Goal: Task Accomplishment & Management: Complete application form

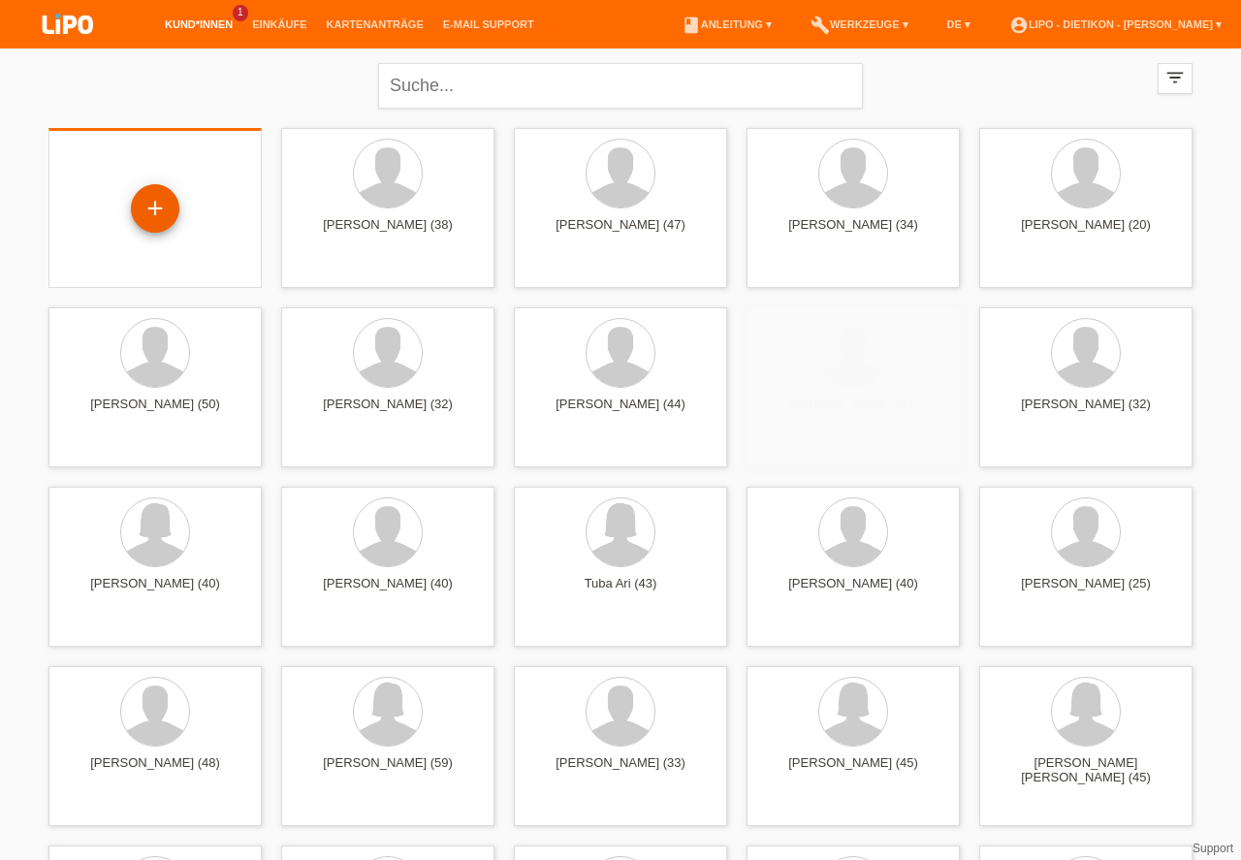
click at [167, 211] on div "+" at bounding box center [155, 208] width 47 height 33
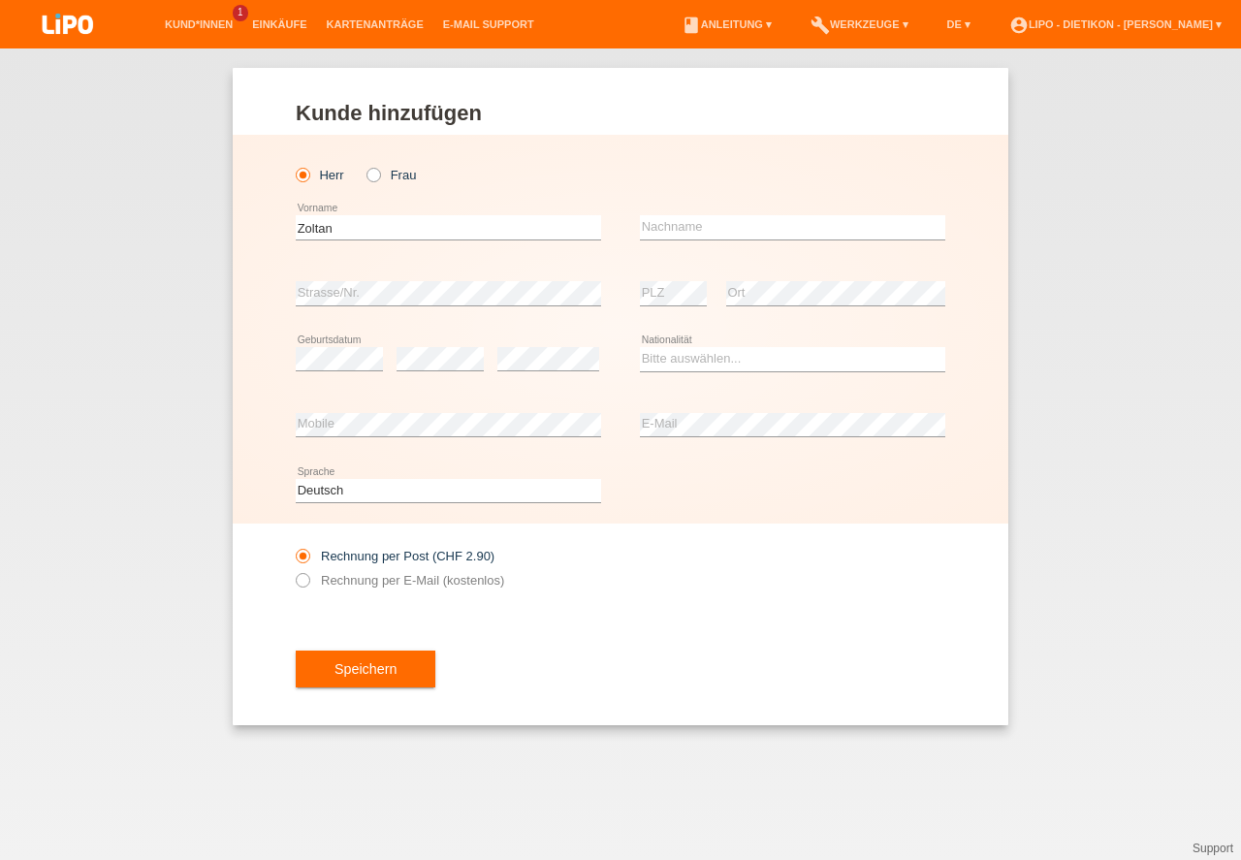
type input "Zoltan"
click at [697, 243] on div "error Nachname" at bounding box center [792, 228] width 305 height 66
click at [697, 235] on input "text" at bounding box center [792, 227] width 305 height 24
type input "Bedei"
click at [721, 360] on select "Bitte auswählen... Schweiz Deutschland Liechtenstein Österreich ------------ Af…" at bounding box center [792, 358] width 305 height 23
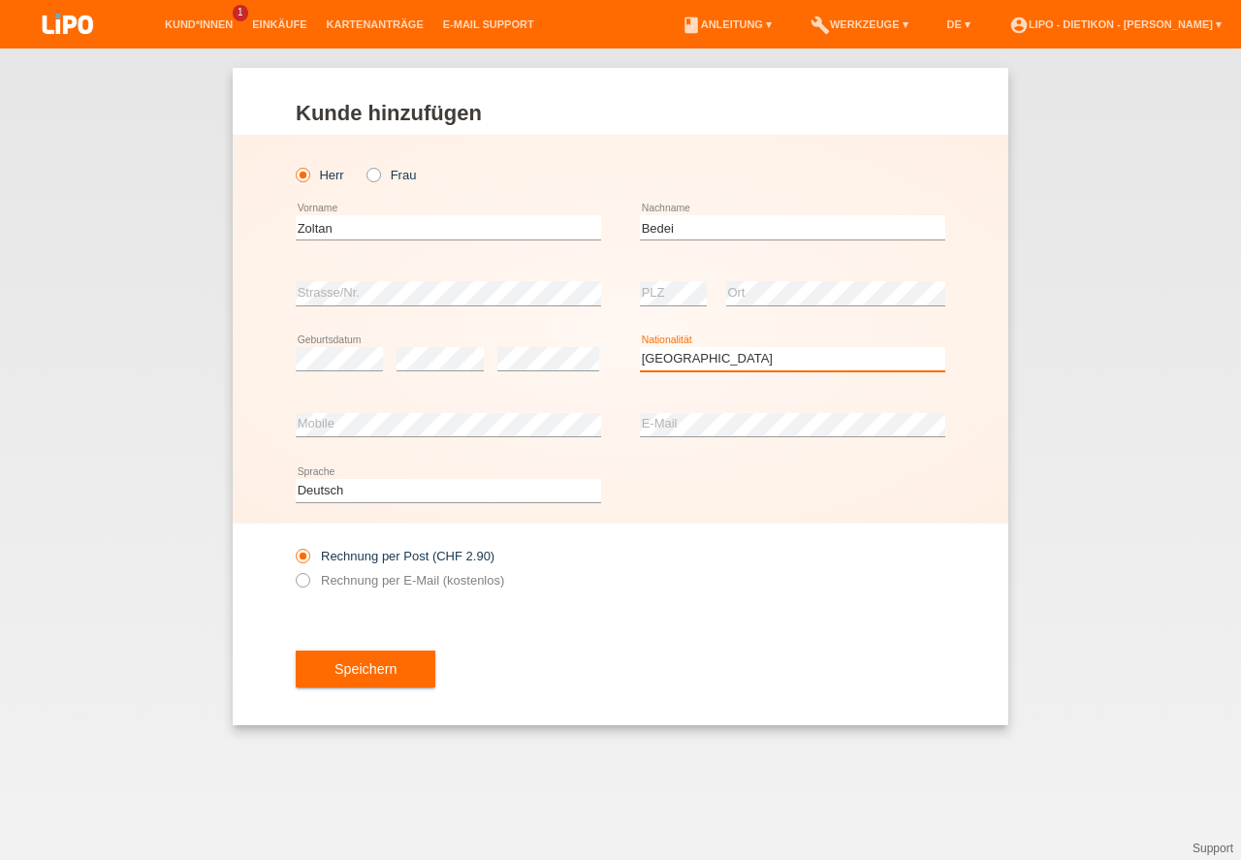
select select "HU"
click at [0, 0] on option "Ungarn" at bounding box center [0, 0] width 0 height 0
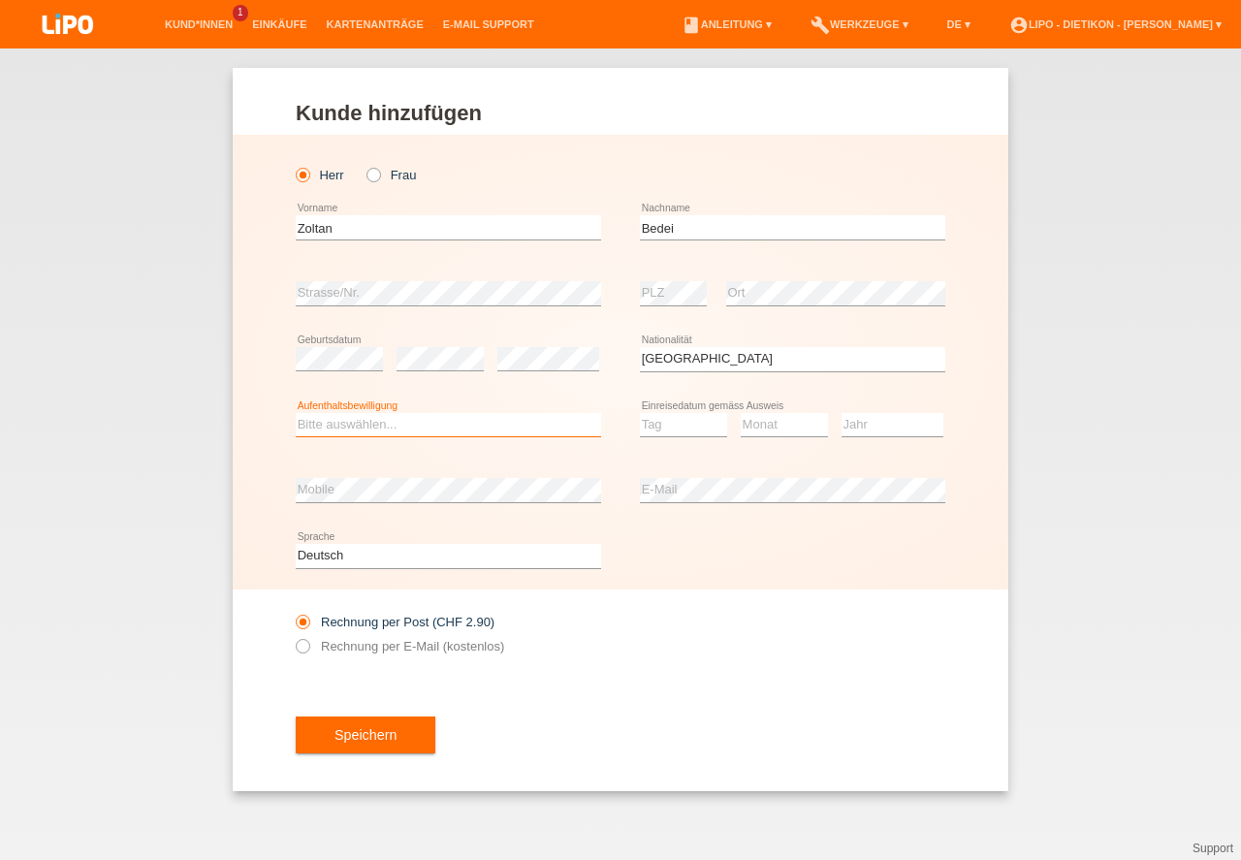
click at [496, 425] on select "Bitte auswählen... C B B - Flüchtlingsstatus Andere" at bounding box center [448, 424] width 305 height 23
select select "B"
click at [0, 0] on option "B" at bounding box center [0, 0] width 0 height 0
click at [689, 435] on select "Tag 01 02 03 04 05 06 07 08 09 10 11" at bounding box center [683, 424] width 87 height 23
select select "01"
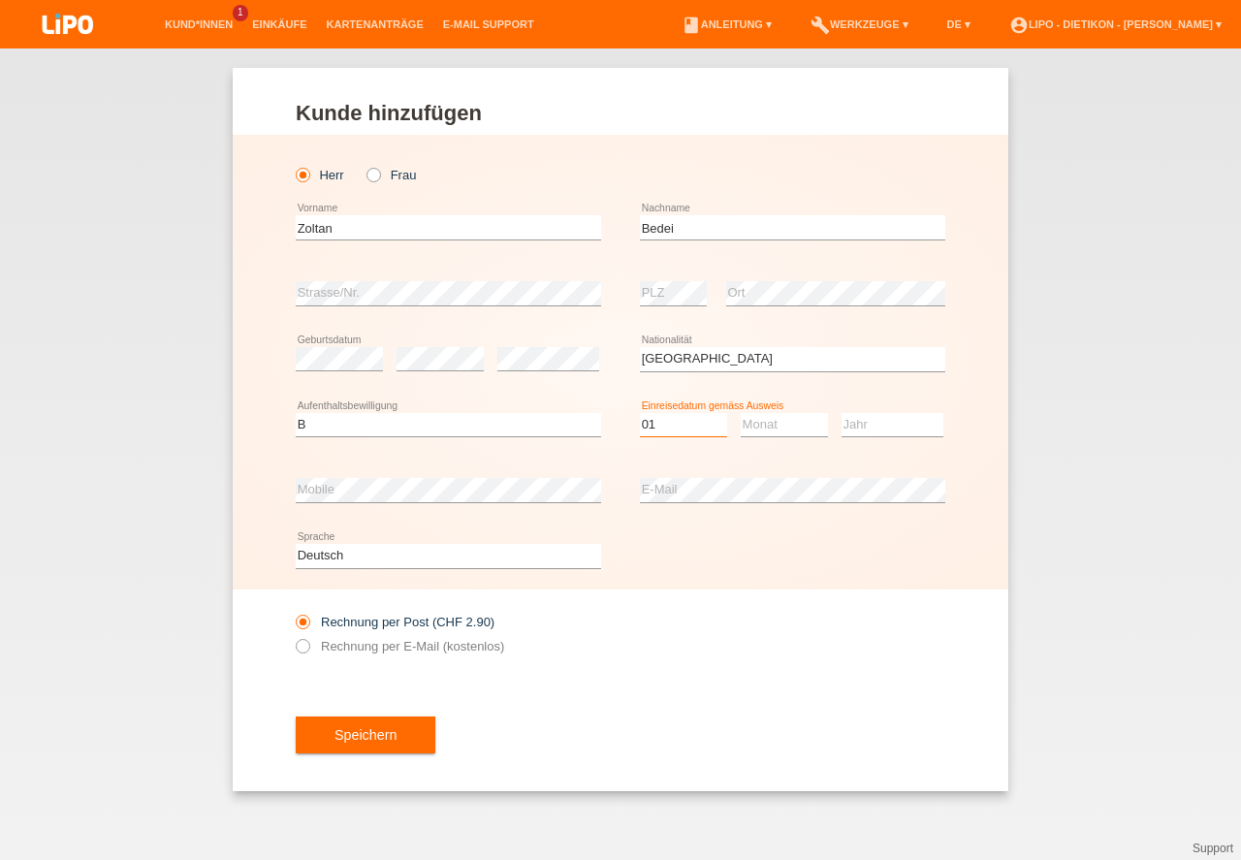
click at [0, 0] on option "01" at bounding box center [0, 0] width 0 height 0
click at [776, 422] on select "Monat 01 02 03 04 05 06 07 08 09 10 11" at bounding box center [784, 424] width 87 height 23
select select "04"
click at [0, 0] on option "04" at bounding box center [0, 0] width 0 height 0
click at [859, 431] on select "Jahr 2025 2024 2023 2022 2021 2020 2019 2018 2017 2016 2015 2014 2013 2012 2011…" at bounding box center [893, 424] width 102 height 23
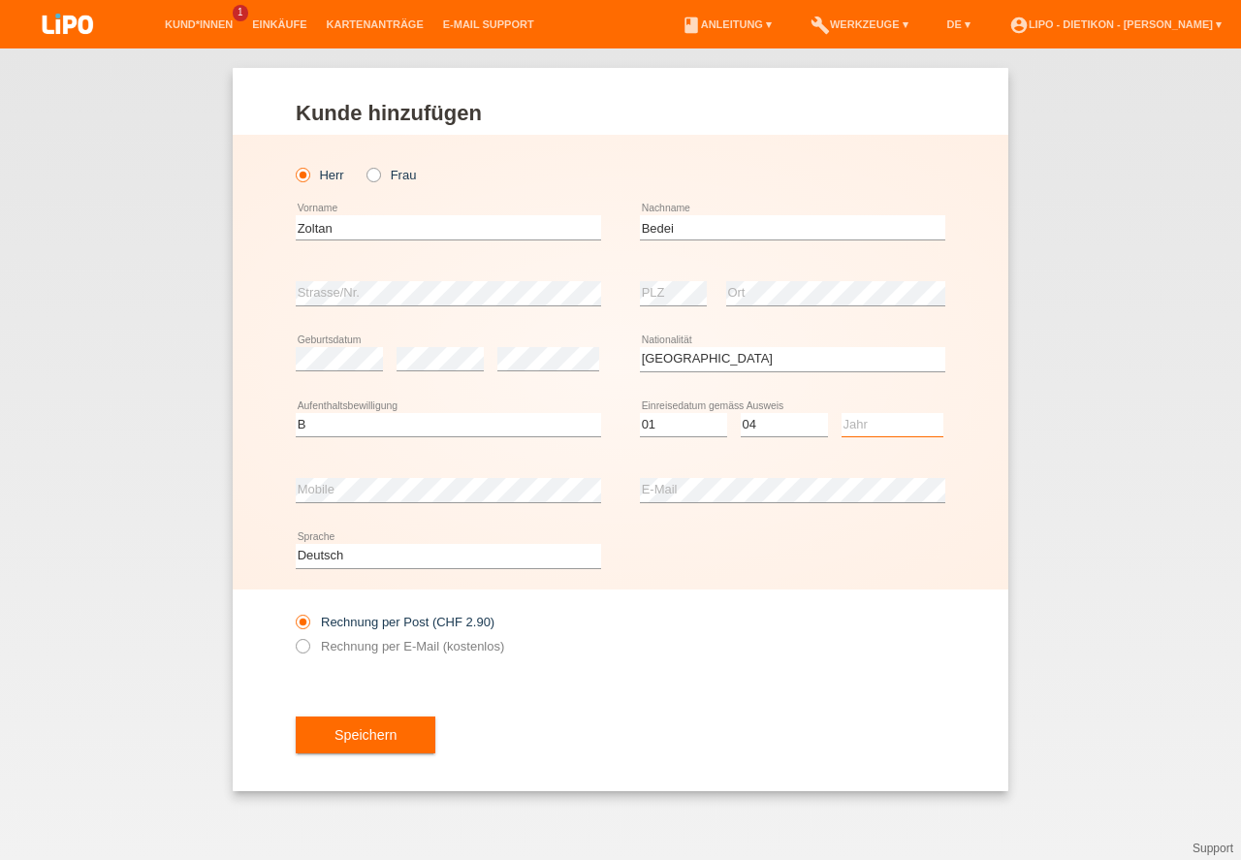
select select "2014"
click at [0, 0] on option "2014" at bounding box center [0, 0] width 0 height 0
click at [486, 648] on label "Rechnung per E-Mail (kostenlos)" at bounding box center [400, 646] width 208 height 15
click at [369, 639] on div "Rechnung per Post (CHF 2.90) Rechnung per E-Mail (kostenlos)" at bounding box center [448, 634] width 305 height 48
click at [371, 642] on label "Rechnung per E-Mail (kostenlos)" at bounding box center [400, 646] width 208 height 15
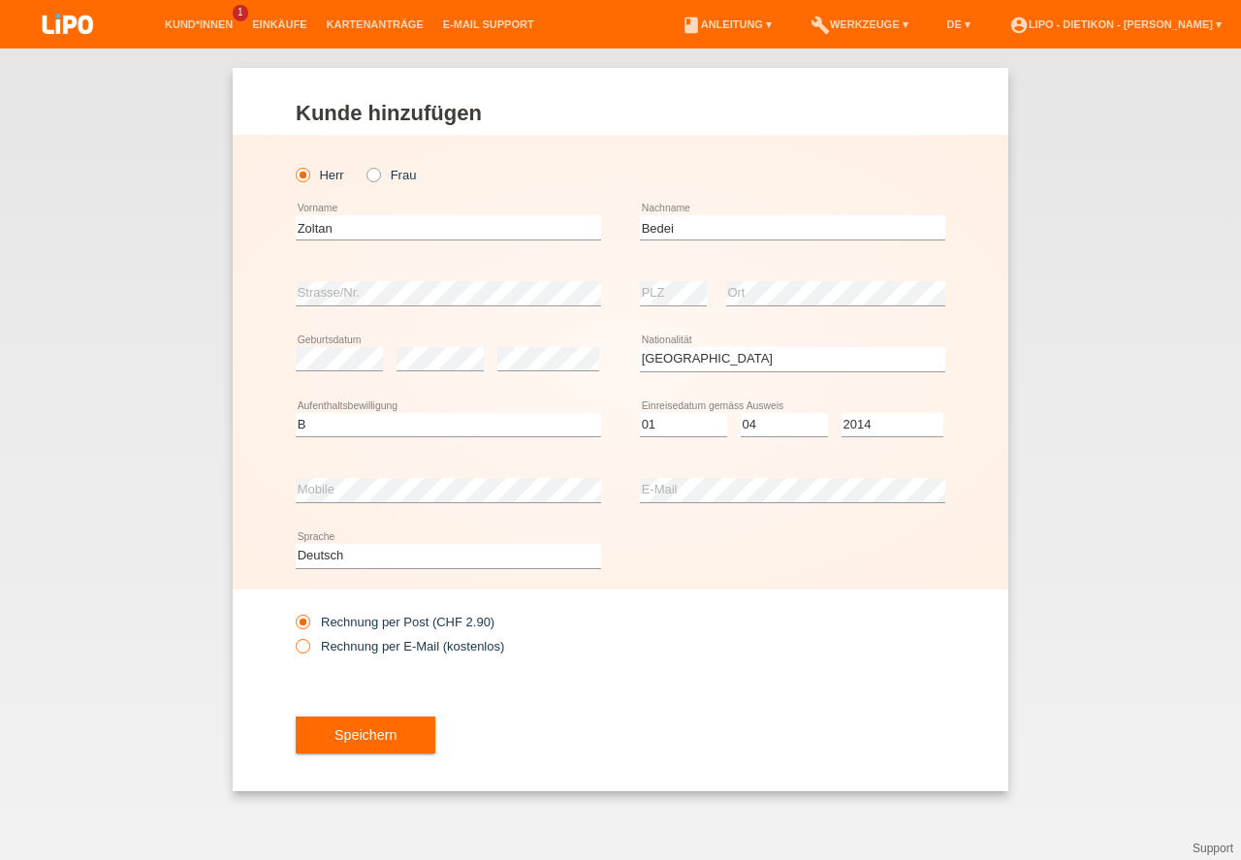
click at [308, 642] on input "Rechnung per E-Mail (kostenlos)" at bounding box center [302, 651] width 13 height 24
radio input "true"
click at [368, 712] on div "Speichern" at bounding box center [621, 735] width 650 height 112
click at [370, 724] on button "Speichern" at bounding box center [366, 735] width 140 height 37
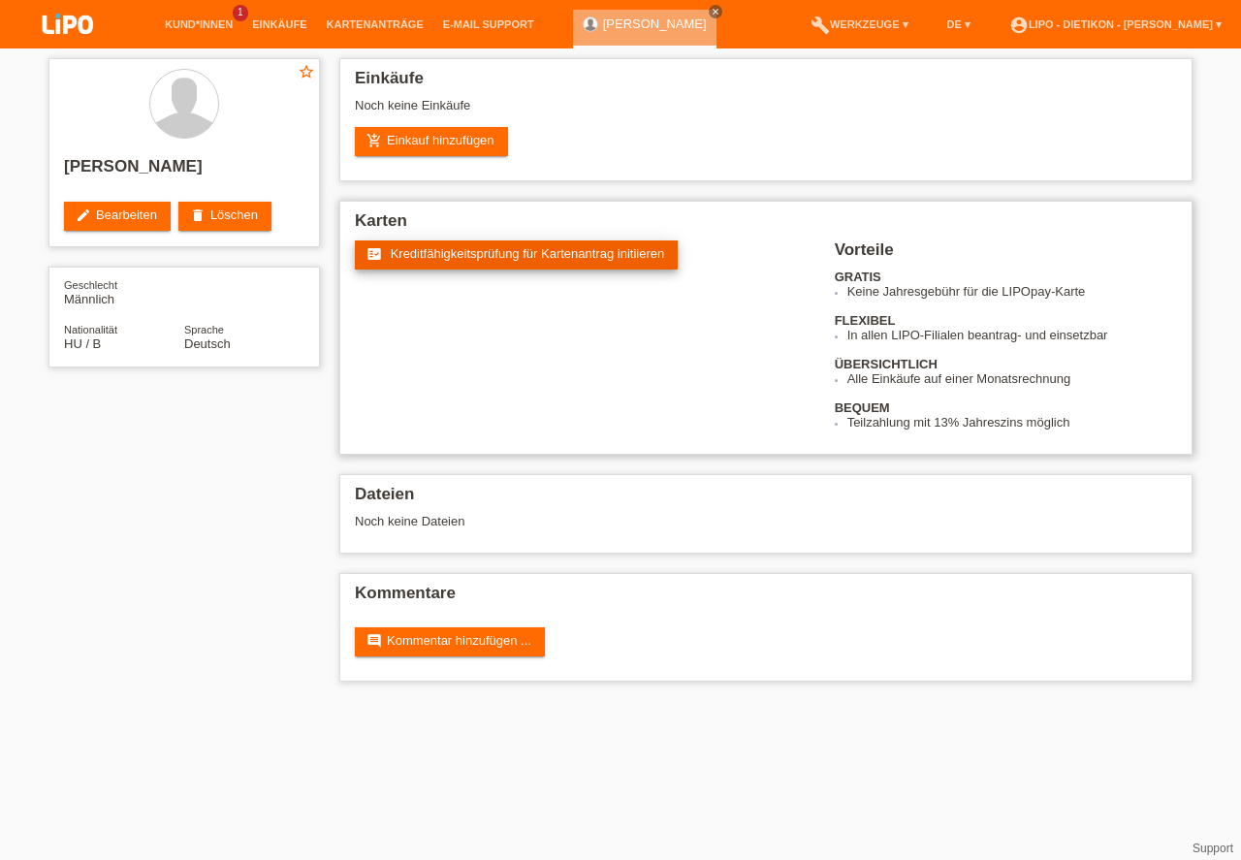
click at [590, 248] on span "Kreditfähigkeitsprüfung für Kartenantrag initiieren" at bounding box center [528, 253] width 274 height 15
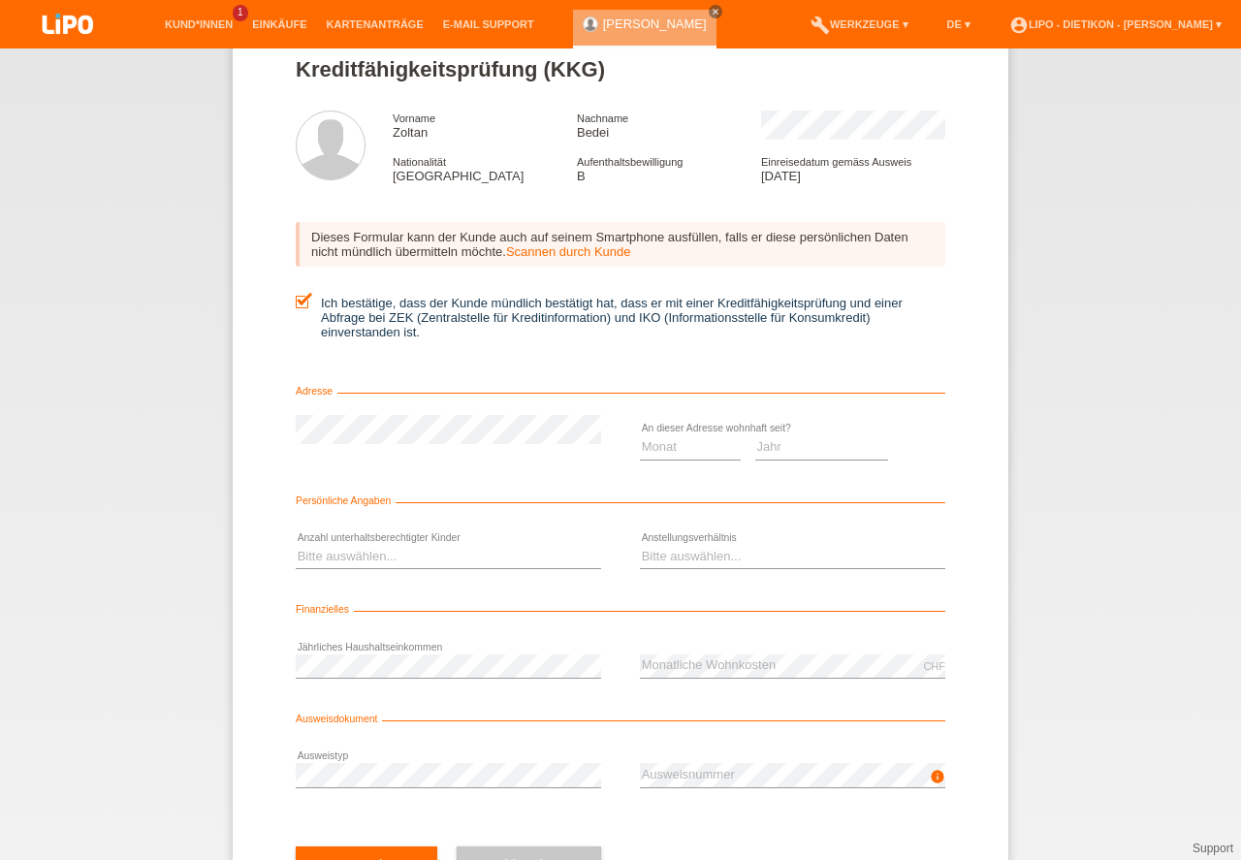
scroll to position [87, 0]
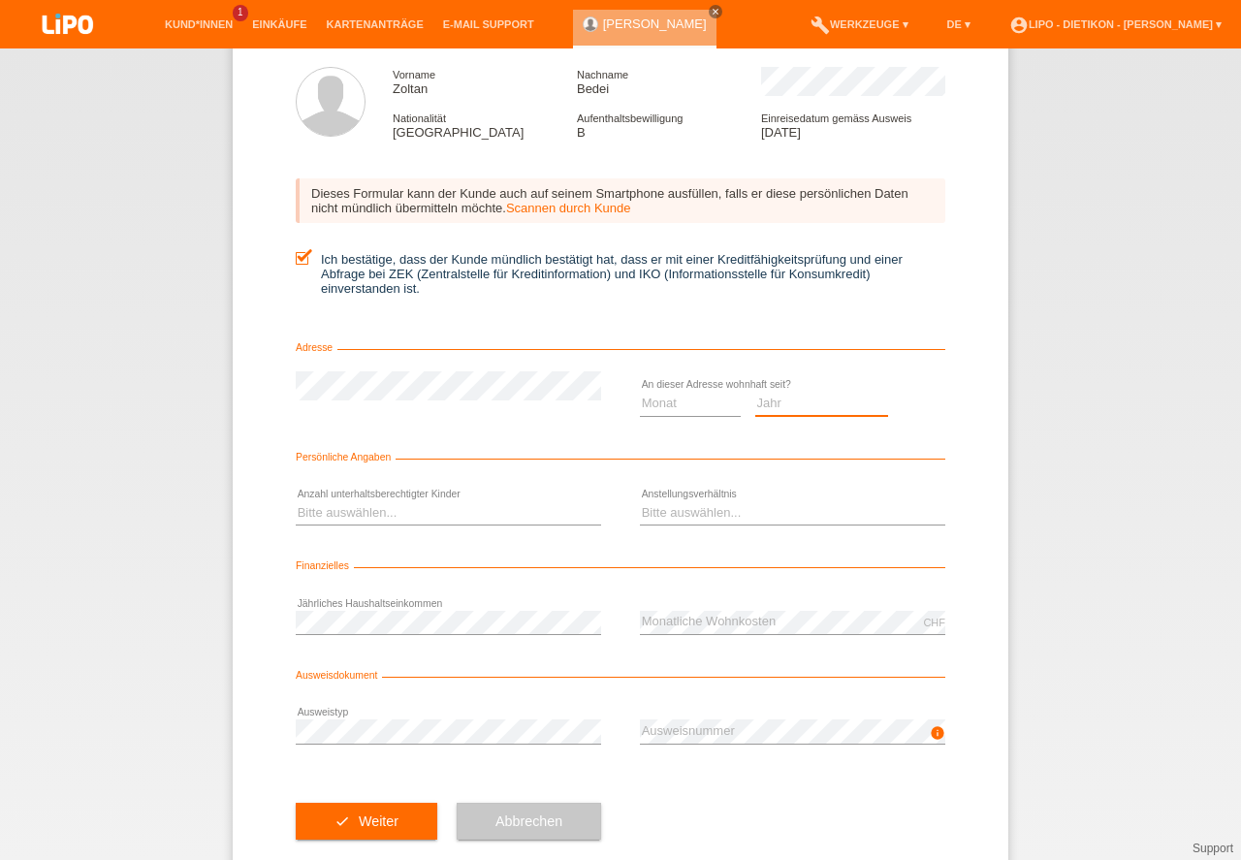
click at [829, 411] on select "Jahr 2025 2024 2023 2022 2021 2020 2019 2018 2017 2016 2015 2014 2013 2012 2011…" at bounding box center [822, 403] width 134 height 23
click at [0, 0] on option "2005" at bounding box center [0, 0] width 0 height 0
click at [718, 415] on select "Monat 01 02 03 04 05 06 07 08 09 10" at bounding box center [690, 403] width 101 height 23
click at [856, 412] on select "Jahr 2025 2024 2023 2022 2021 2020 2019 2018 2017 2016 2015 2014 2013 2012 2011…" at bounding box center [822, 403] width 134 height 23
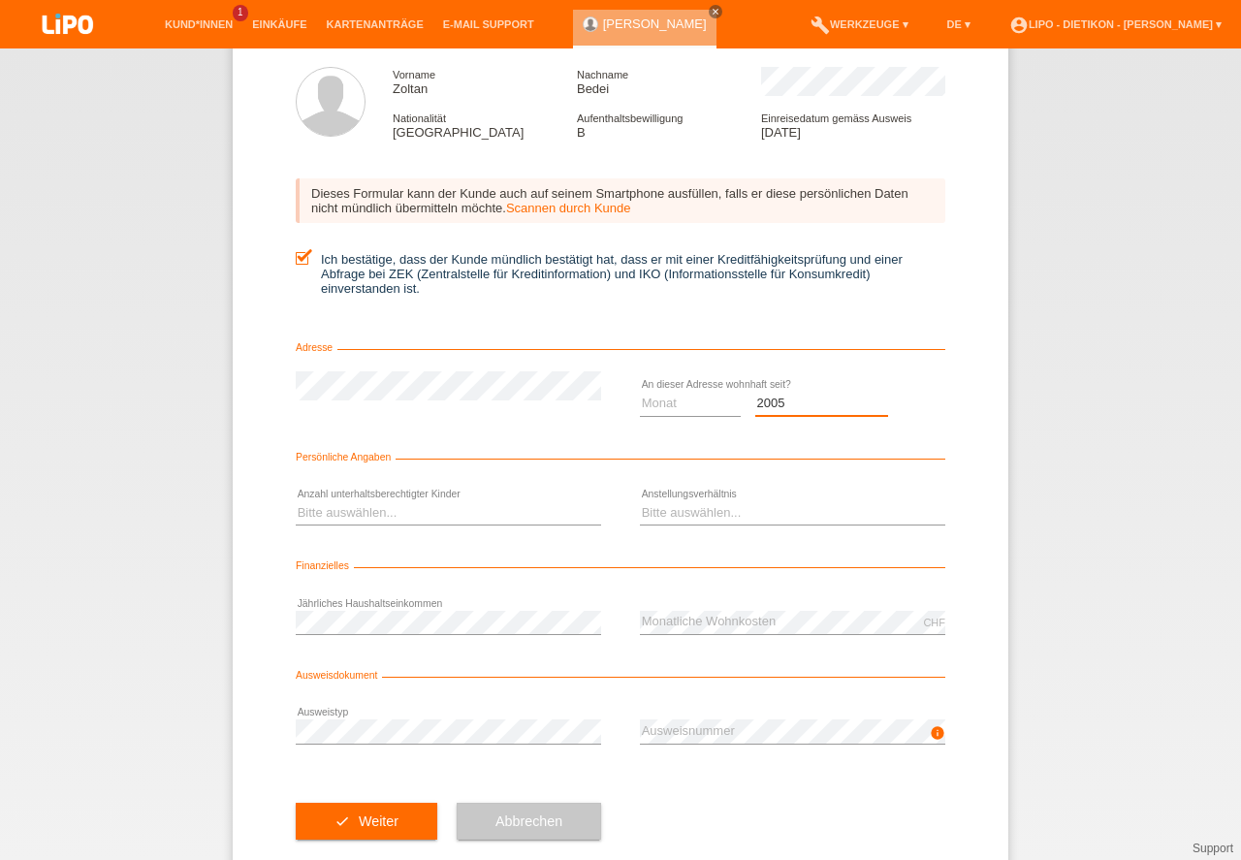
click at [0, 0] on option "2021" at bounding box center [0, 0] width 0 height 0
select select "2014"
click at [0, 0] on option "2014" at bounding box center [0, 0] width 0 height 0
click at [693, 400] on select "Monat 01 02 03 04 05 06 07 08 09 10" at bounding box center [690, 403] width 101 height 23
select select "08"
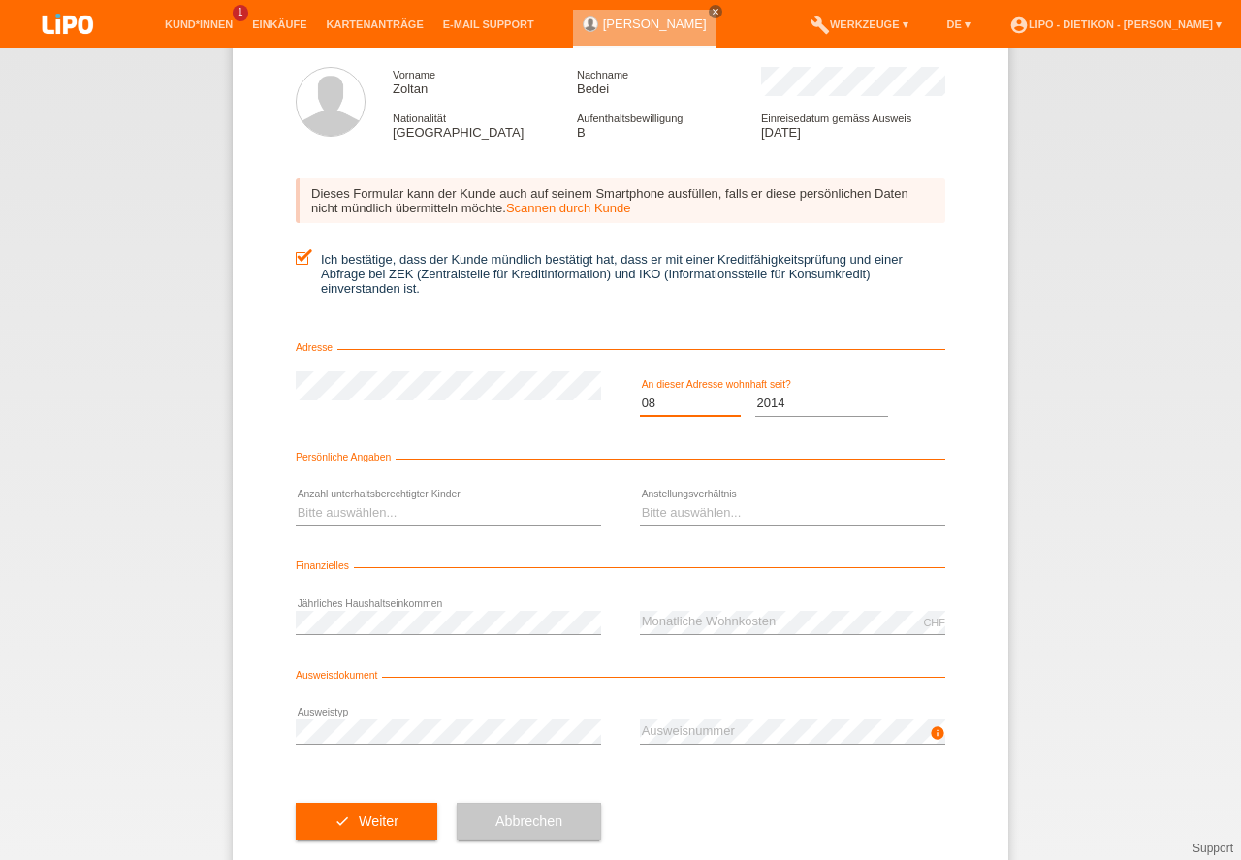
click at [0, 0] on option "08" at bounding box center [0, 0] width 0 height 0
click at [393, 515] on select "Bitte auswählen... 0 1 2 3 4 5 6 7 8 9" at bounding box center [448, 512] width 305 height 23
select select "1"
click at [0, 0] on option "1" at bounding box center [0, 0] width 0 height 0
click at [655, 522] on select "Bitte auswählen... Unbefristet Befristet Lehrling/Student Pensioniert Nicht arb…" at bounding box center [792, 512] width 305 height 23
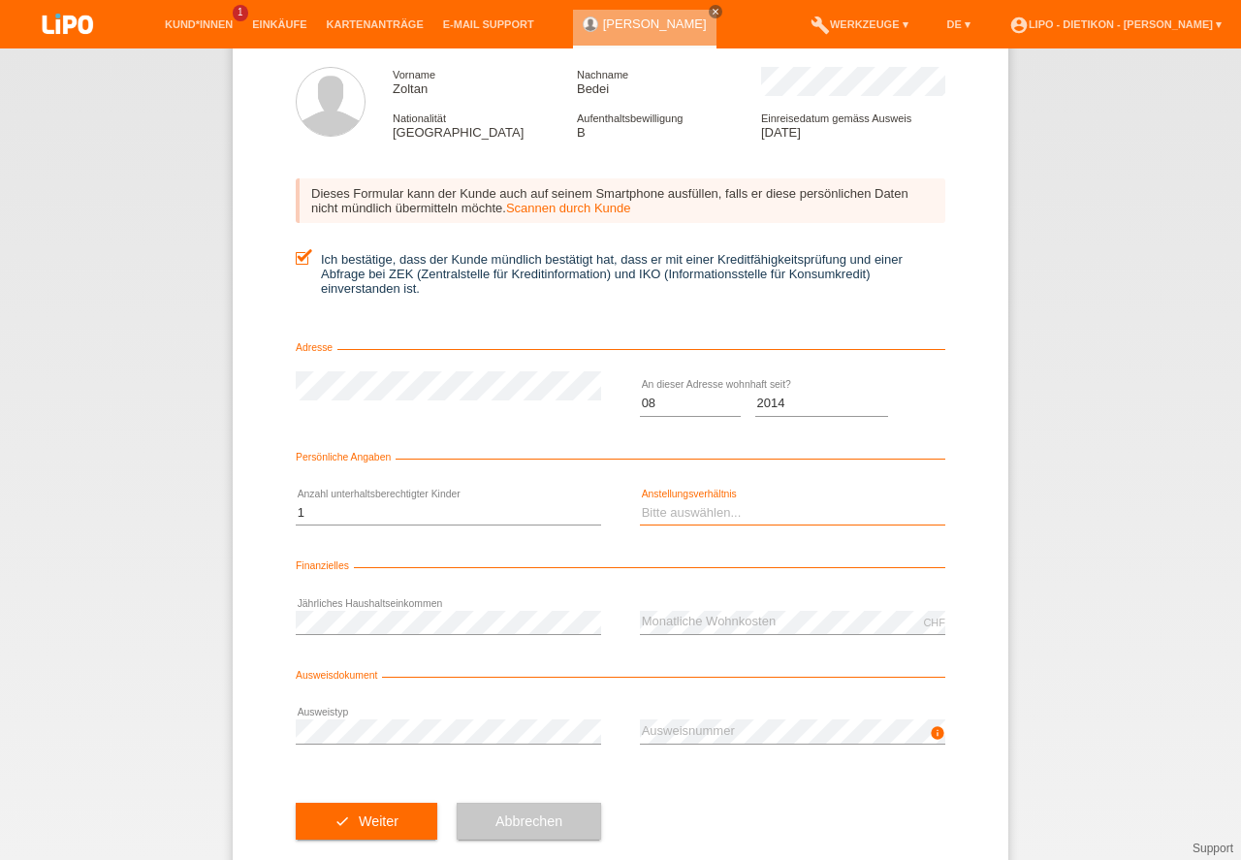
select select "UNLIMITED"
click at [0, 0] on option "Unbefristet" at bounding box center [0, 0] width 0 height 0
click at [723, 771] on div "check Weiter Abbrechen" at bounding box center [621, 821] width 650 height 112
click at [421, 810] on button "check Weiter" at bounding box center [367, 821] width 142 height 37
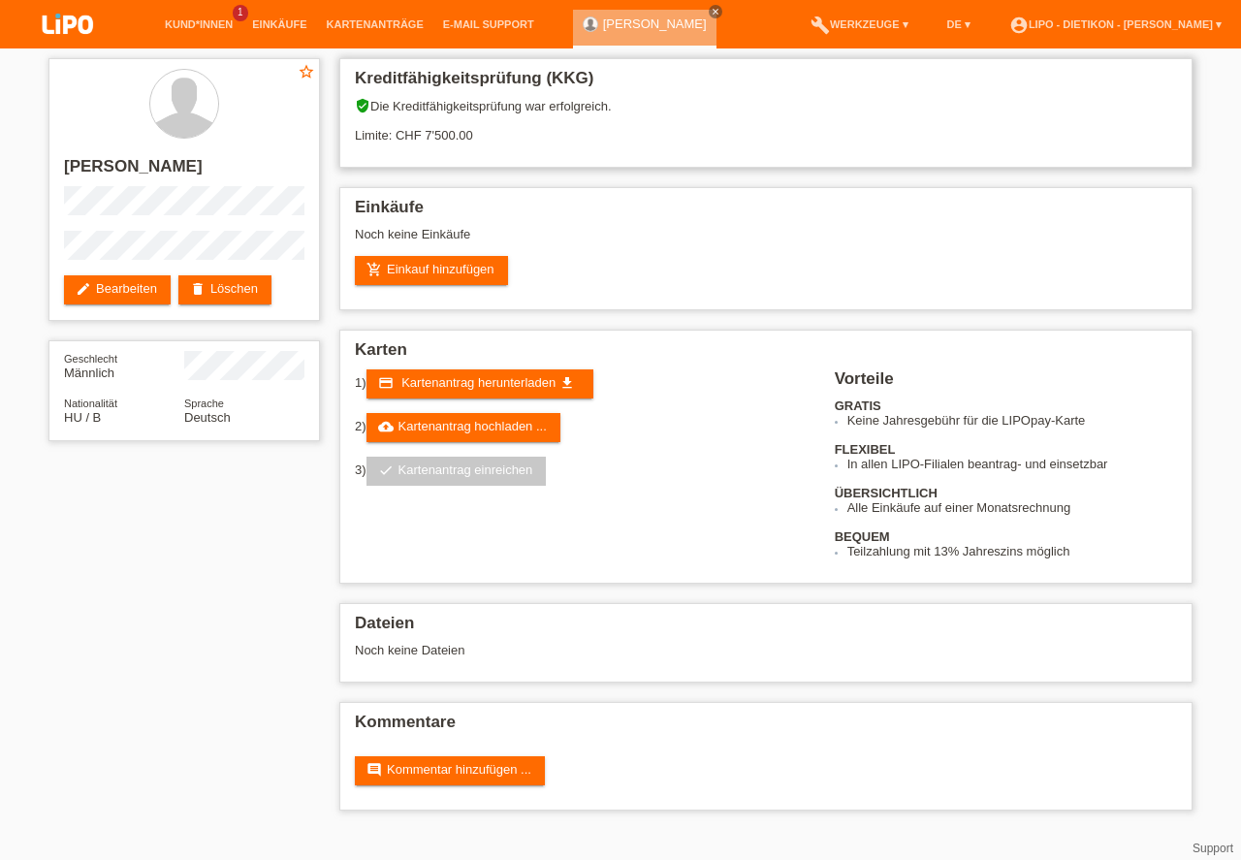
drag, startPoint x: 417, startPoint y: 144, endPoint x: 477, endPoint y: 142, distance: 60.2
click at [477, 142] on div "verified_user Die Kreditfähigkeitsprüfung war erfolgreich. Limite: CHF 7'500.00" at bounding box center [766, 127] width 822 height 59
drag, startPoint x: 477, startPoint y: 142, endPoint x: 417, endPoint y: 137, distance: 60.3
click at [417, 137] on div "verified_user Die Kreditfähigkeitsprüfung war erfolgreich. Limite: CHF 7'500.00" at bounding box center [766, 127] width 822 height 59
click at [522, 182] on div "Kreditfähigkeitsprüfung (KKG) verified_user Die Kreditfähigkeitsprüfung war erf…" at bounding box center [766, 439] width 873 height 782
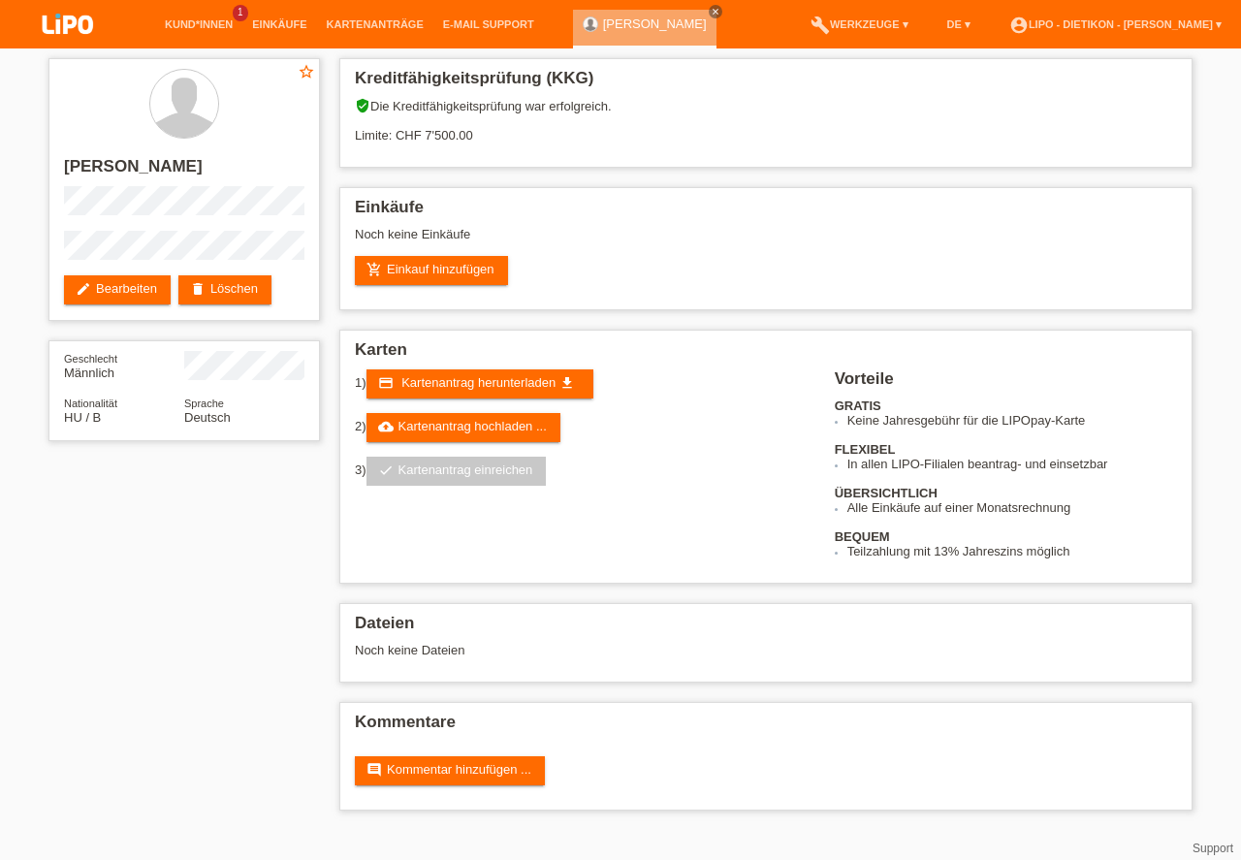
click at [0, 618] on div "star_border Zoltan Bedei edit Bearbeiten delete Löschen Geschlecht Männlich Nat…" at bounding box center [620, 439] width 1241 height 782
click at [419, 270] on link "add_shopping_cart Einkauf hinzufügen" at bounding box center [431, 270] width 153 height 29
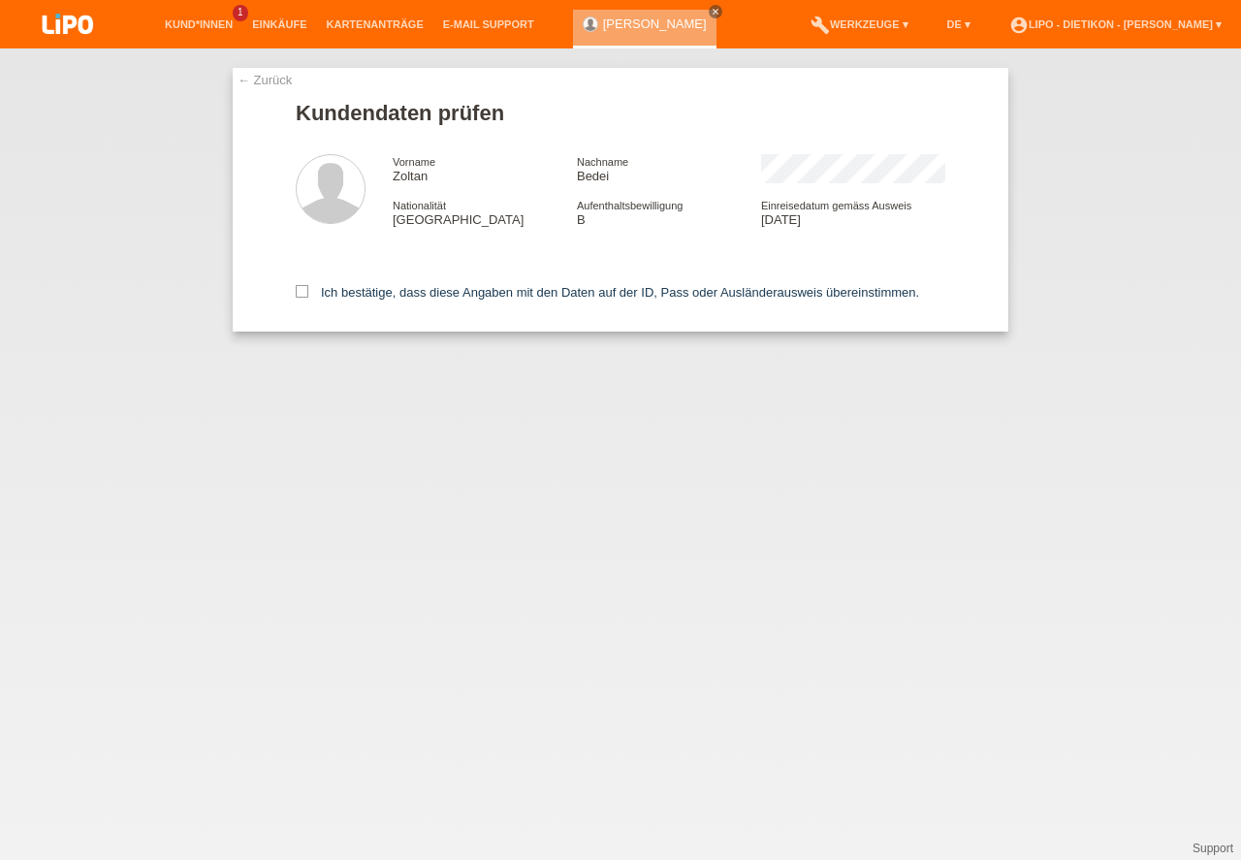
click at [351, 285] on div "Ich bestätige, dass diese Angaben mit den Daten auf der ID, Pass oder Ausländer…" at bounding box center [621, 288] width 650 height 85
click at [353, 289] on label "Ich bestätige, dass diese Angaben mit den Daten auf der ID, Pass oder Ausländer…" at bounding box center [608, 292] width 624 height 15
click at [308, 289] on input "Ich bestätige, dass diese Angaben mit den Daten auf der ID, Pass oder Ausländer…" at bounding box center [302, 291] width 13 height 13
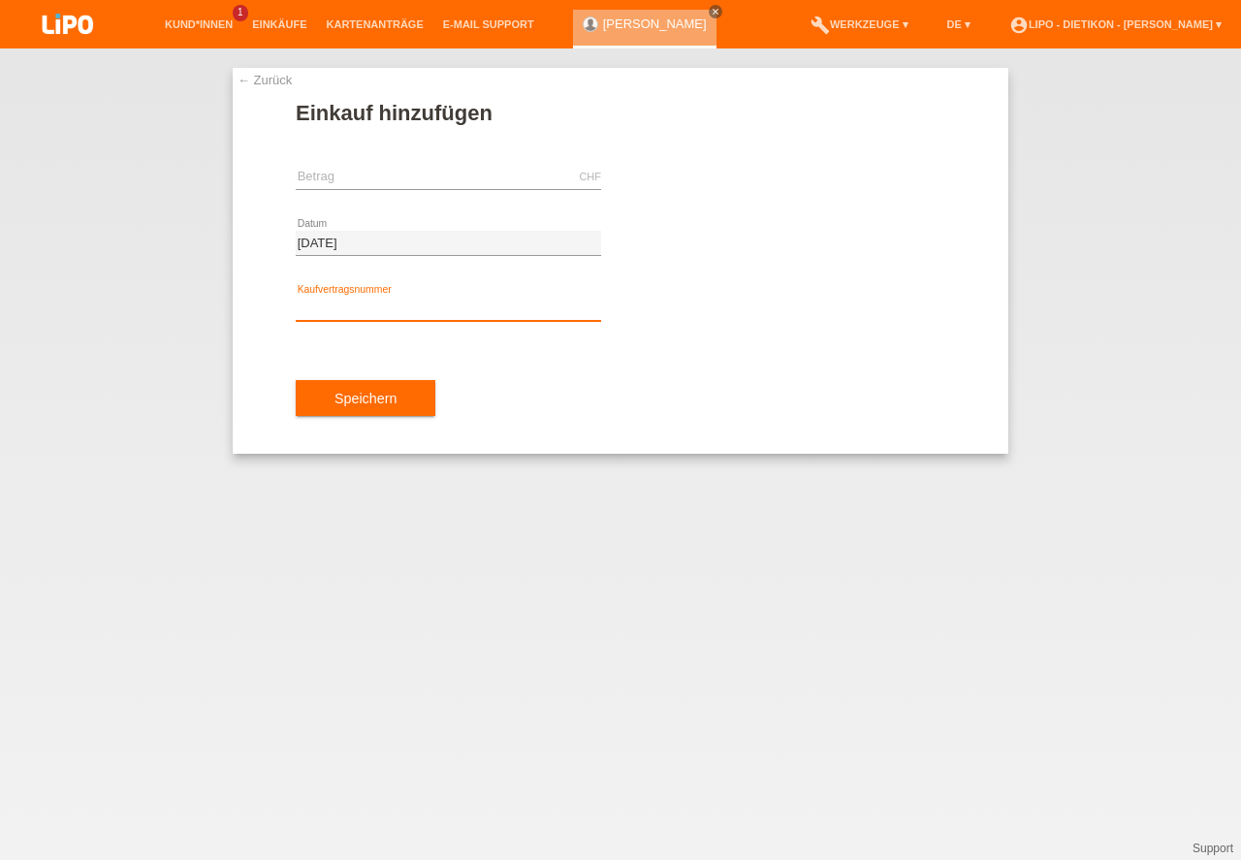
click at [474, 319] on input "text" at bounding box center [448, 309] width 305 height 24
type input "XB1R0M"
click at [453, 185] on input "text" at bounding box center [448, 177] width 305 height 24
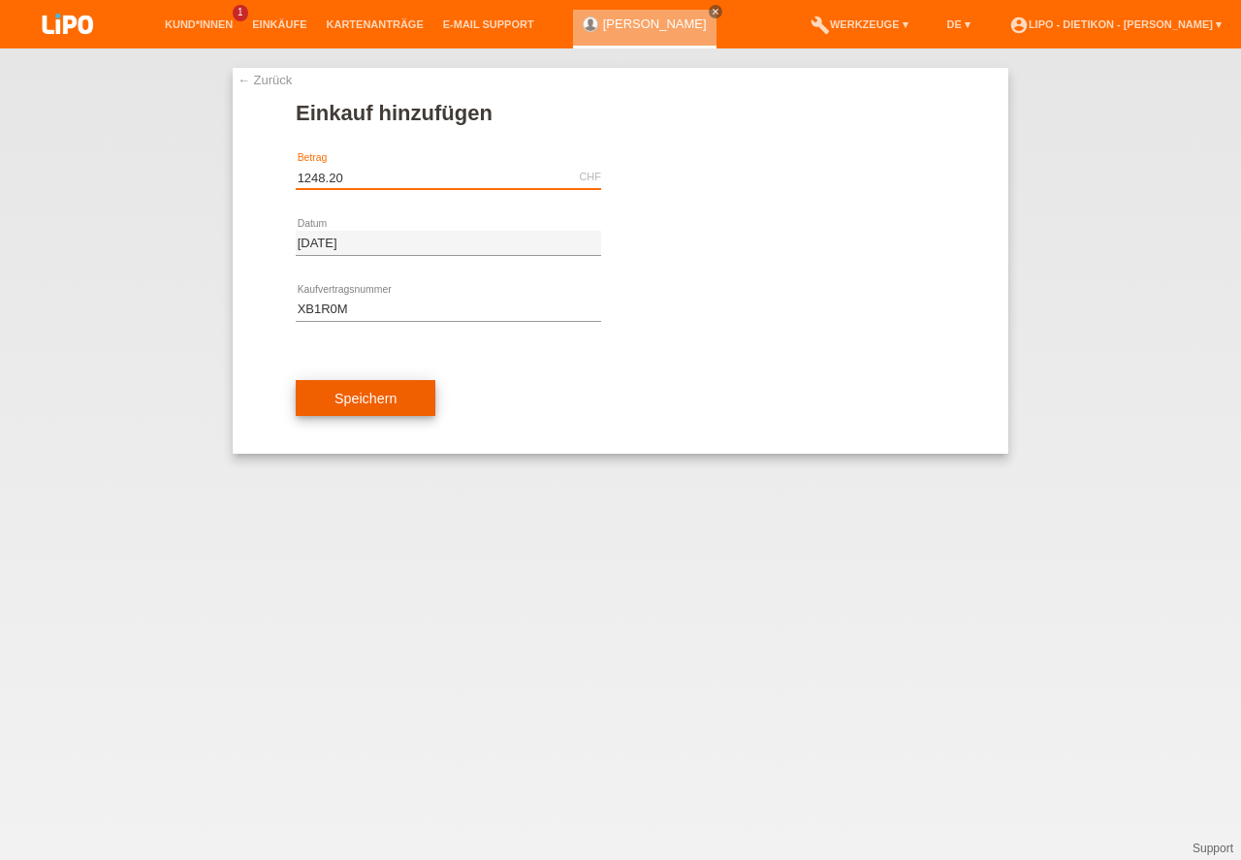
type input "1248.20"
click at [412, 386] on button "Speichern" at bounding box center [366, 398] width 140 height 37
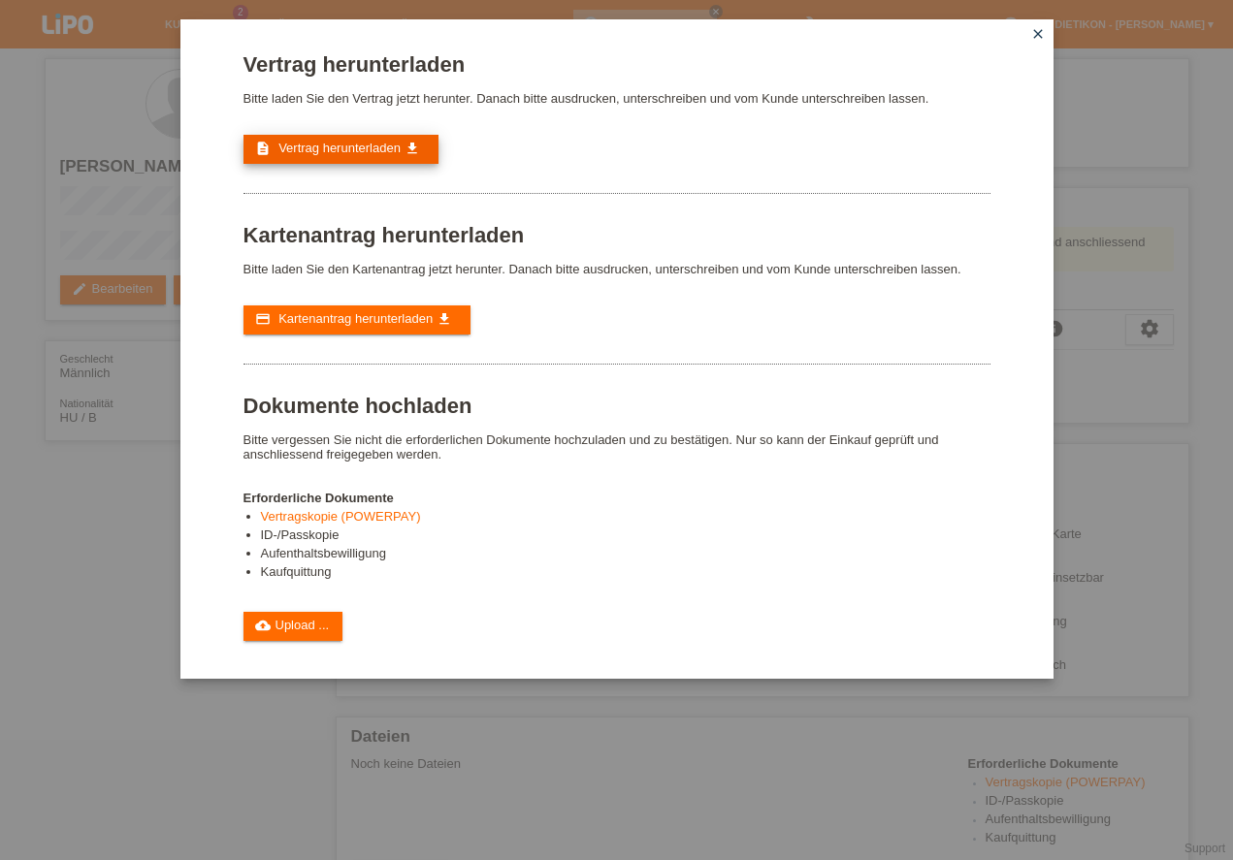
click at [298, 158] on link "description Vertrag herunterladen get_app" at bounding box center [340, 149] width 195 height 29
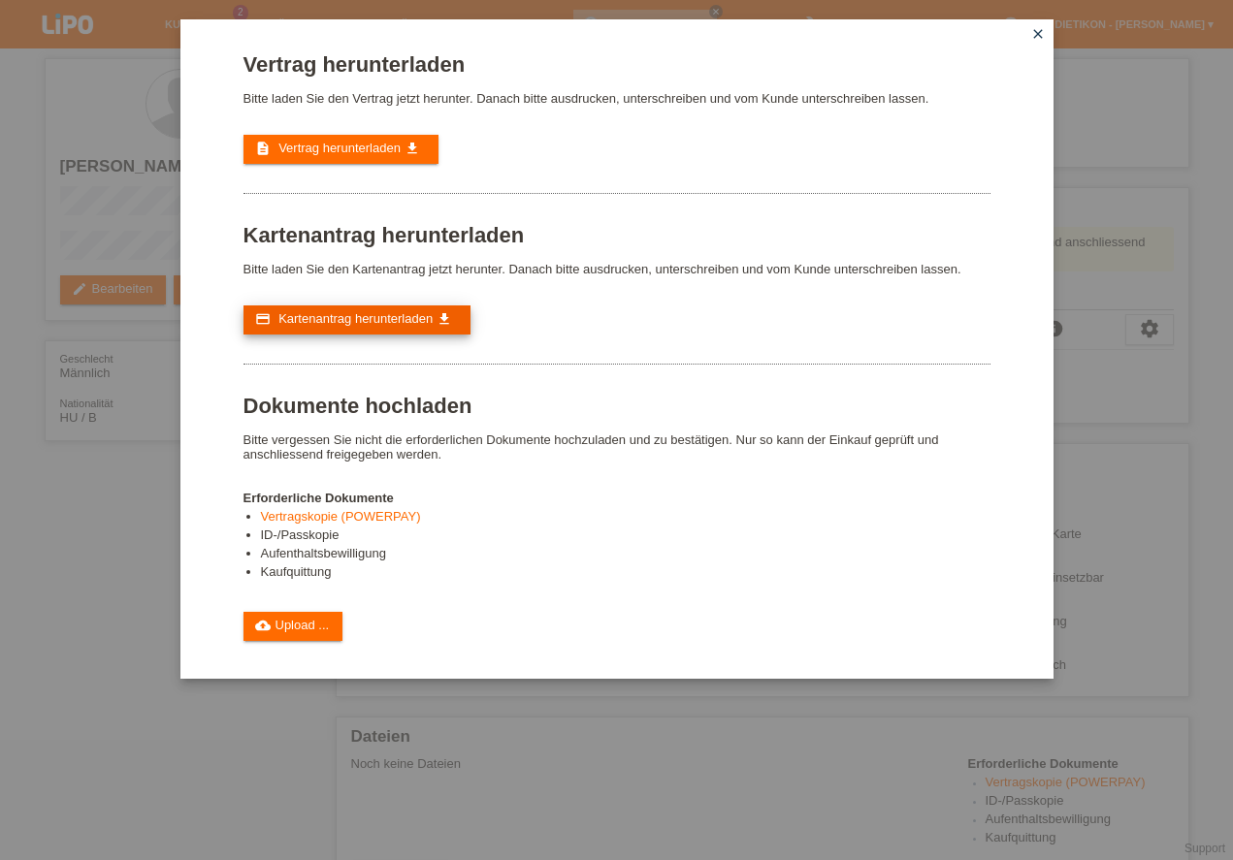
click at [393, 333] on link "credit_card Kartenantrag herunterladen get_app" at bounding box center [356, 319] width 227 height 29
click at [337, 621] on link "cloud_upload Upload ..." at bounding box center [293, 626] width 100 height 29
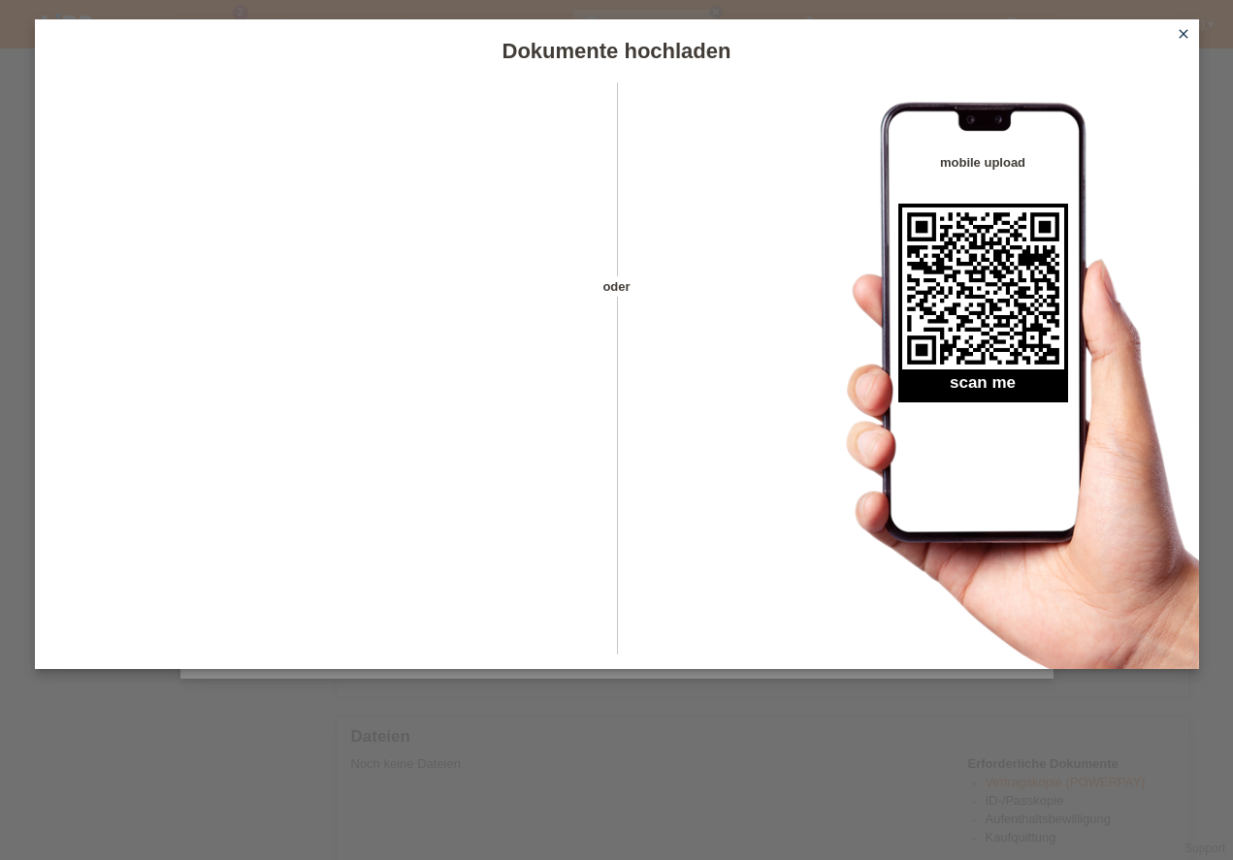
click at [1182, 31] on icon "close" at bounding box center [1183, 34] width 16 height 16
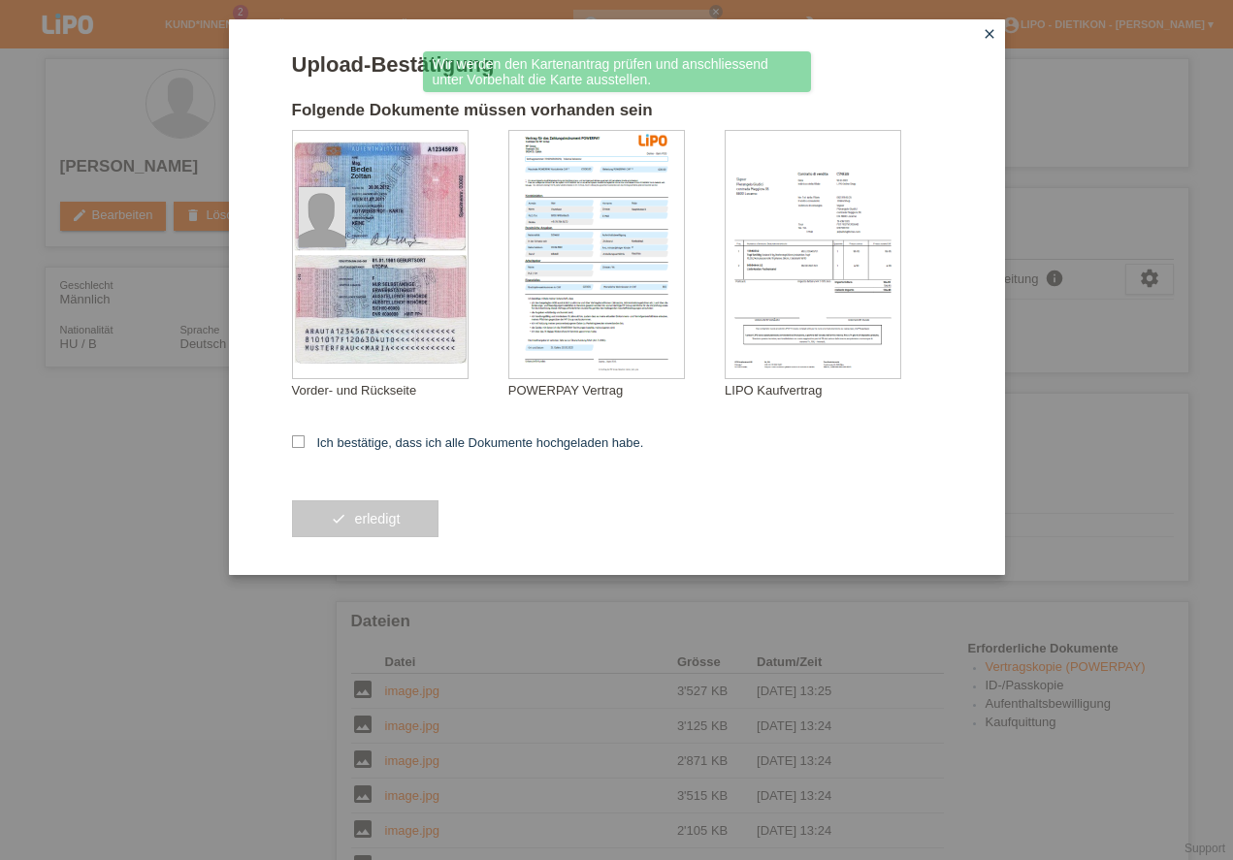
click at [342, 453] on form "Upload-Bestätigung Folgende Dokumente müssen vorhanden sein [GEOGRAPHIC_DATA][P…" at bounding box center [617, 313] width 650 height 523
click at [342, 451] on form "Upload-Bestätigung Folgende Dokumente müssen vorhanden sein Bedei Zoltan Vorder…" at bounding box center [617, 313] width 650 height 523
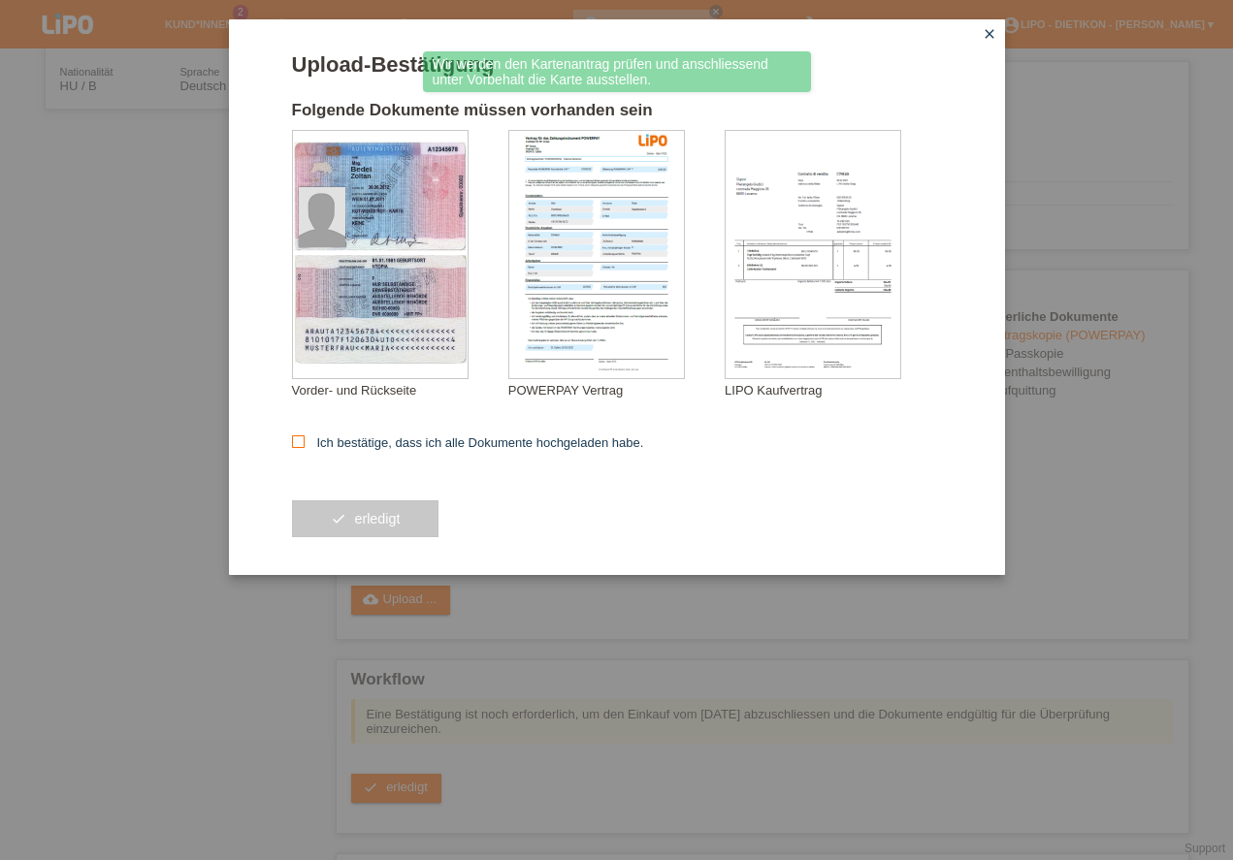
click at [339, 443] on label "Ich bestätige, dass ich alle Dokumente hochgeladen habe." at bounding box center [468, 442] width 352 height 15
click at [304, 443] on input "Ich bestätige, dass ich alle Dokumente hochgeladen habe." at bounding box center [298, 441] width 13 height 13
checkbox input "true"
click at [352, 510] on button "check erledigt" at bounding box center [365, 518] width 147 height 37
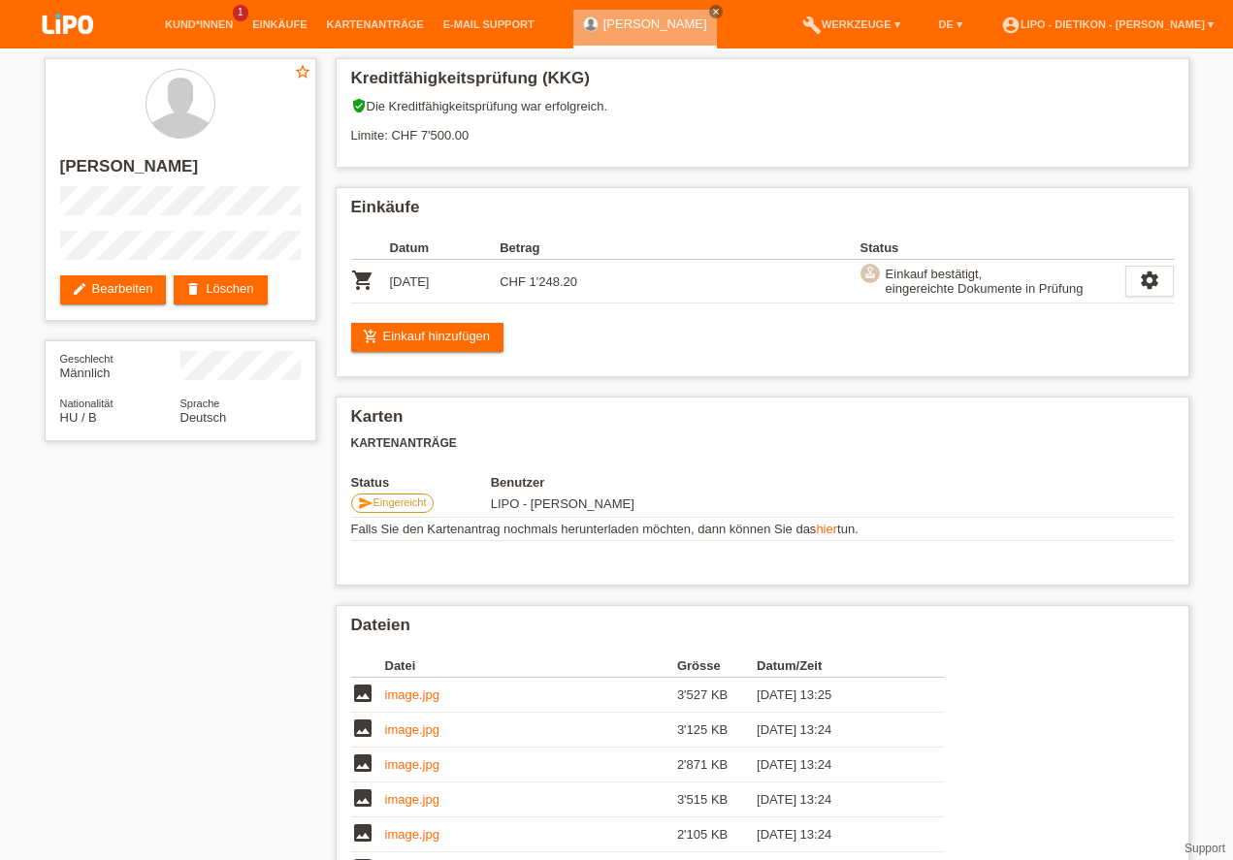
click at [159, 466] on div "star_border [PERSON_NAME] edit Bearbeiten delete Löschen Geschlecht Männlich Na…" at bounding box center [617, 585] width 1164 height 1074
